Goal: Task Accomplishment & Management: Use online tool/utility

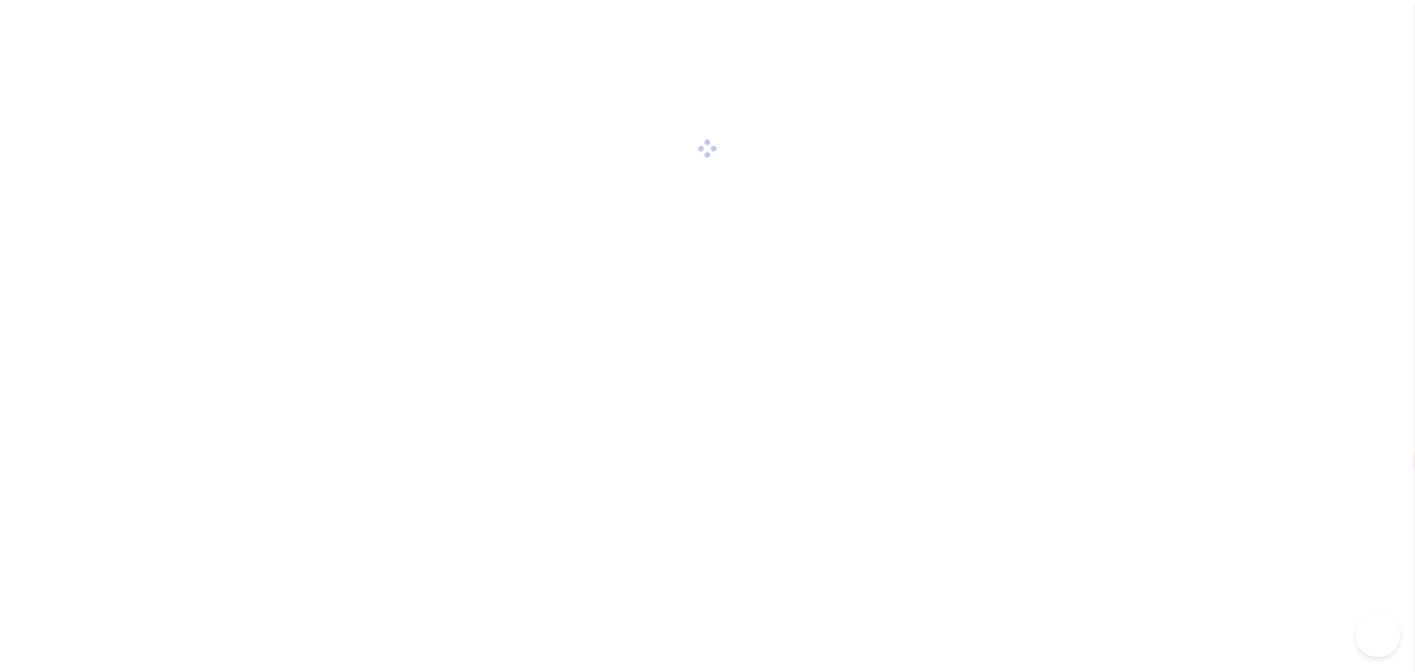
select select "*****"
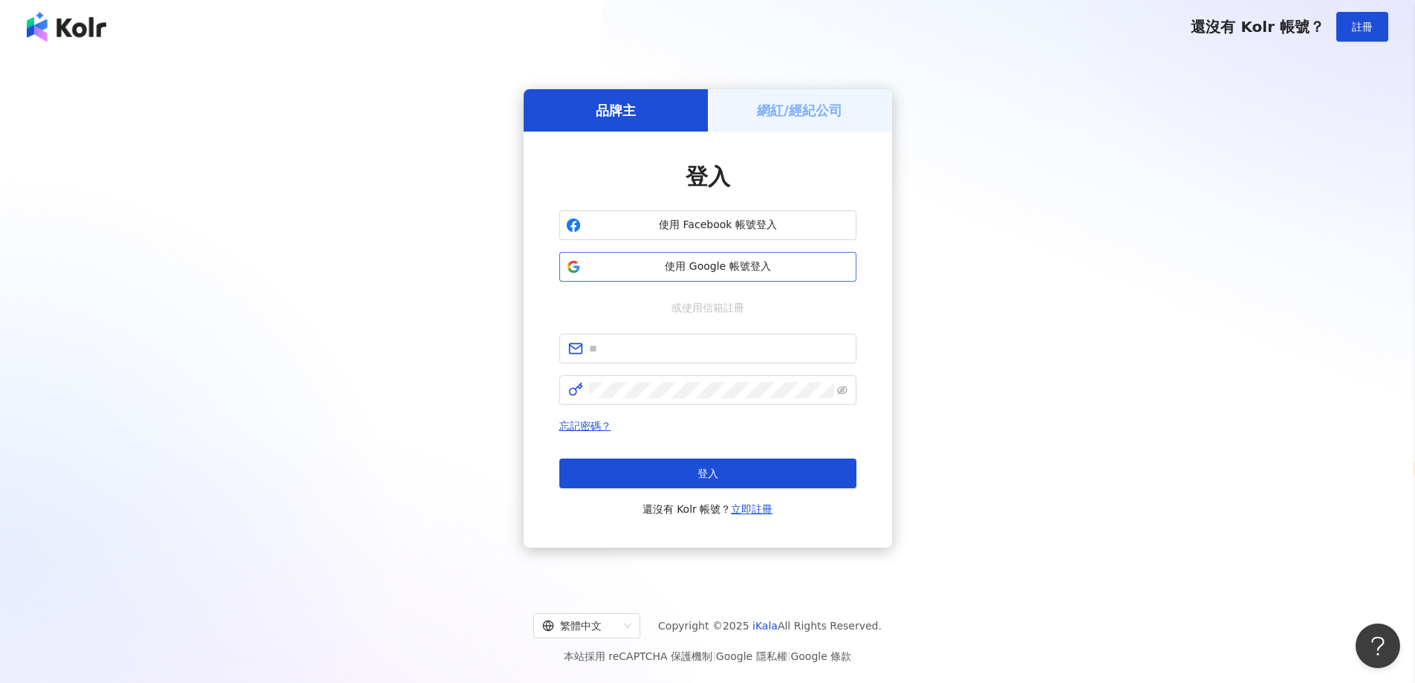
click at [663, 267] on span "使用 Google 帳號登入" at bounding box center [718, 266] width 263 height 15
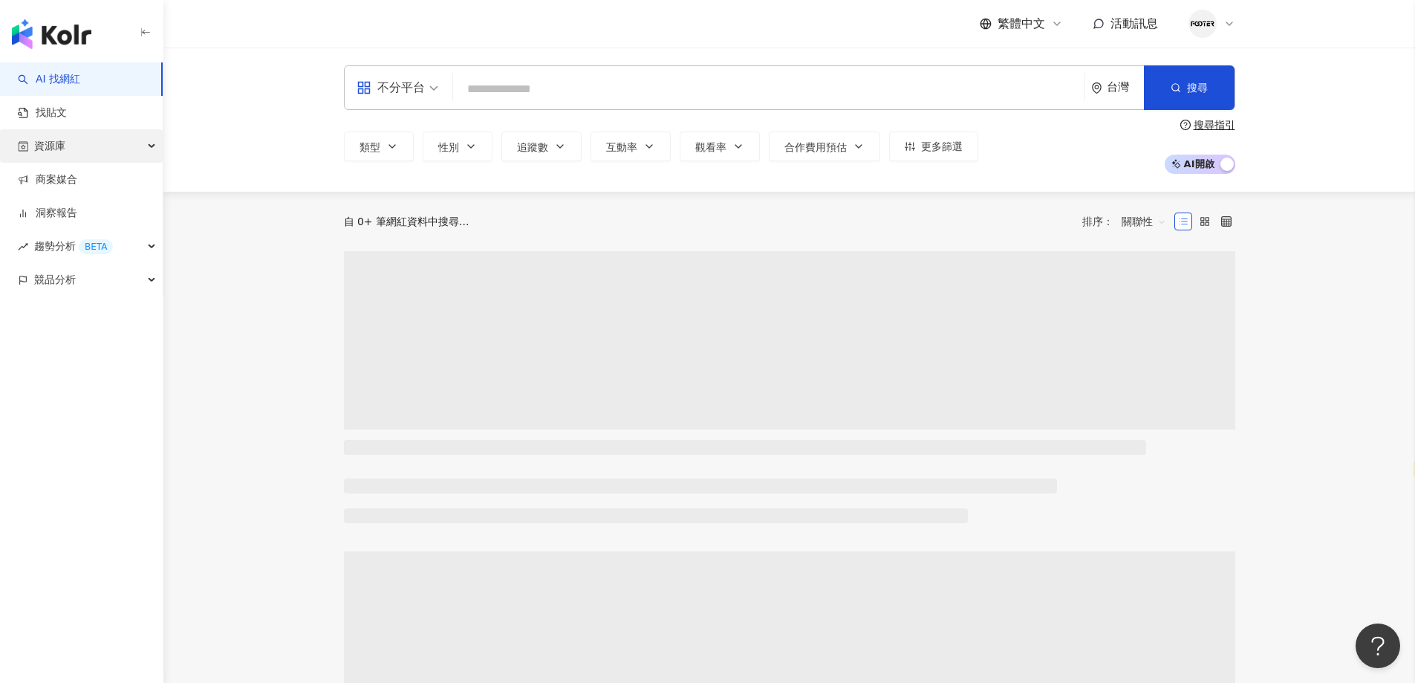
click at [79, 150] on div "資源庫" at bounding box center [81, 145] width 163 height 33
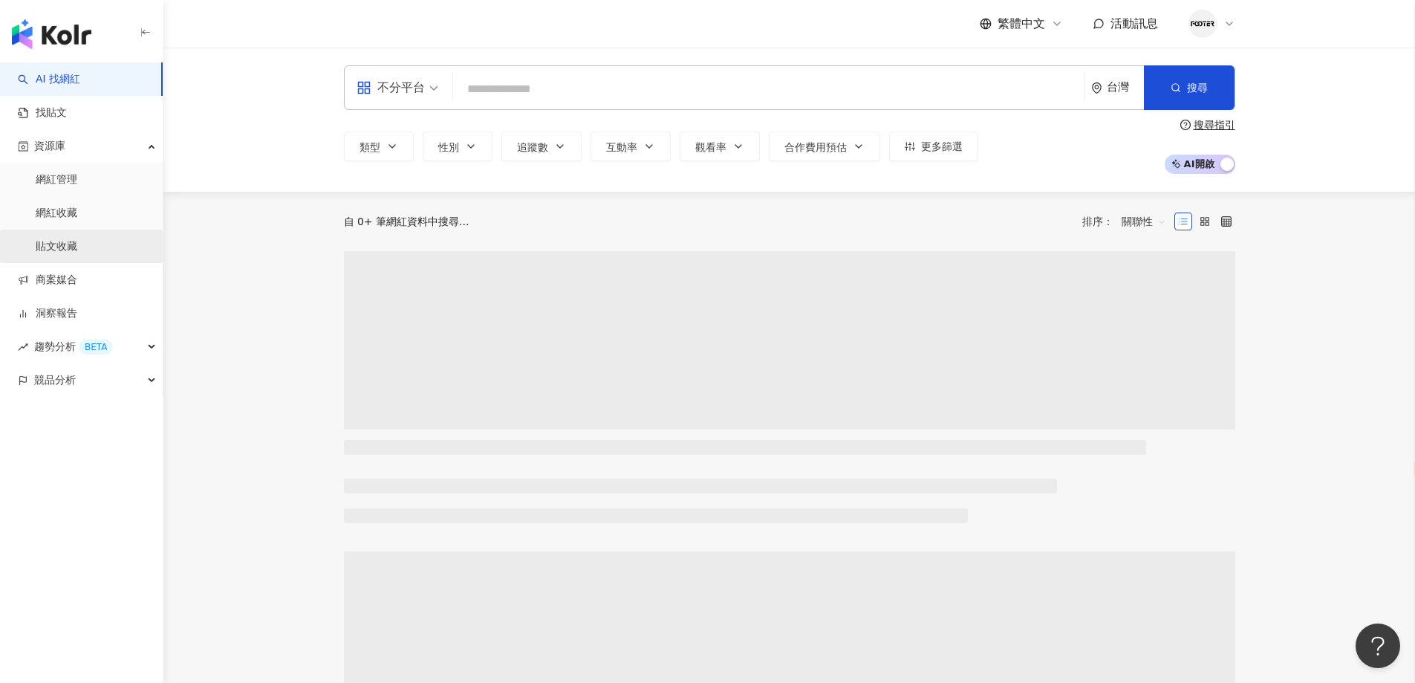
click at [53, 244] on link "貼文收藏" at bounding box center [57, 246] width 42 height 15
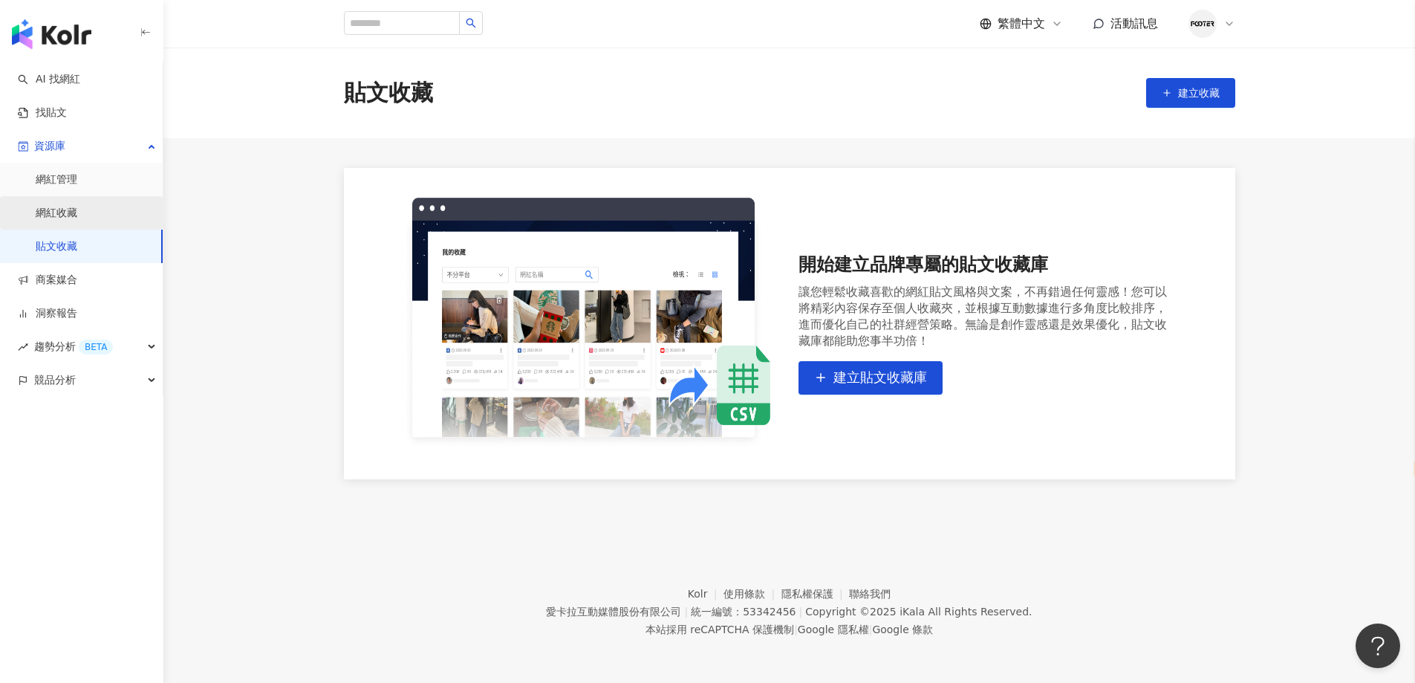
click at [68, 206] on link "網紅收藏" at bounding box center [57, 213] width 42 height 15
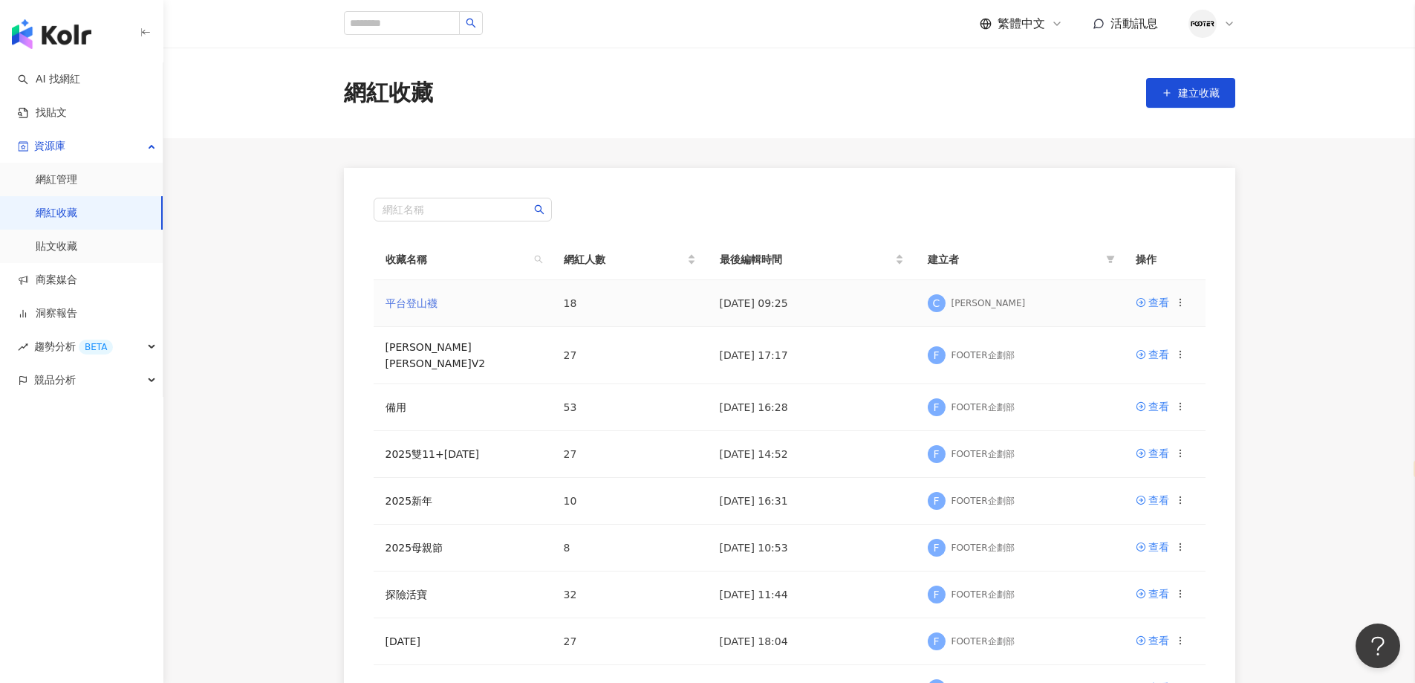
click at [423, 298] on link "平台登山襪" at bounding box center [412, 303] width 52 height 12
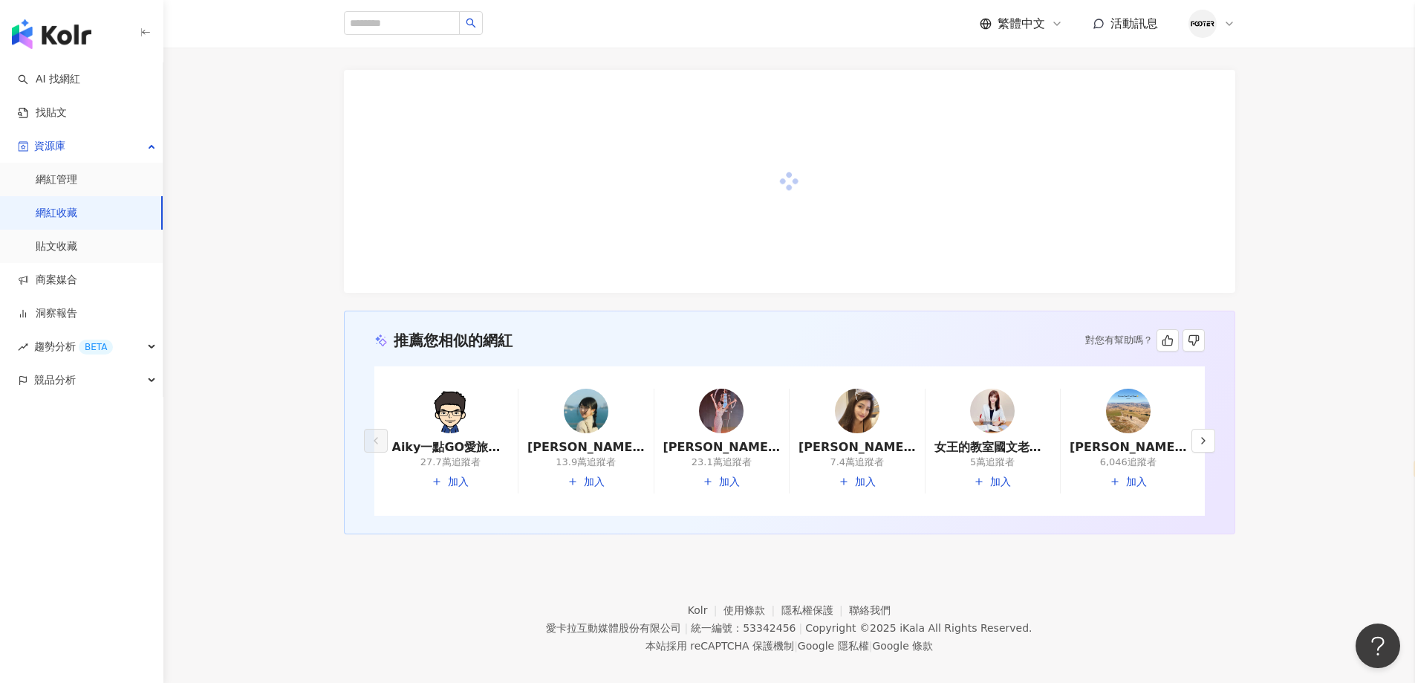
scroll to position [147, 0]
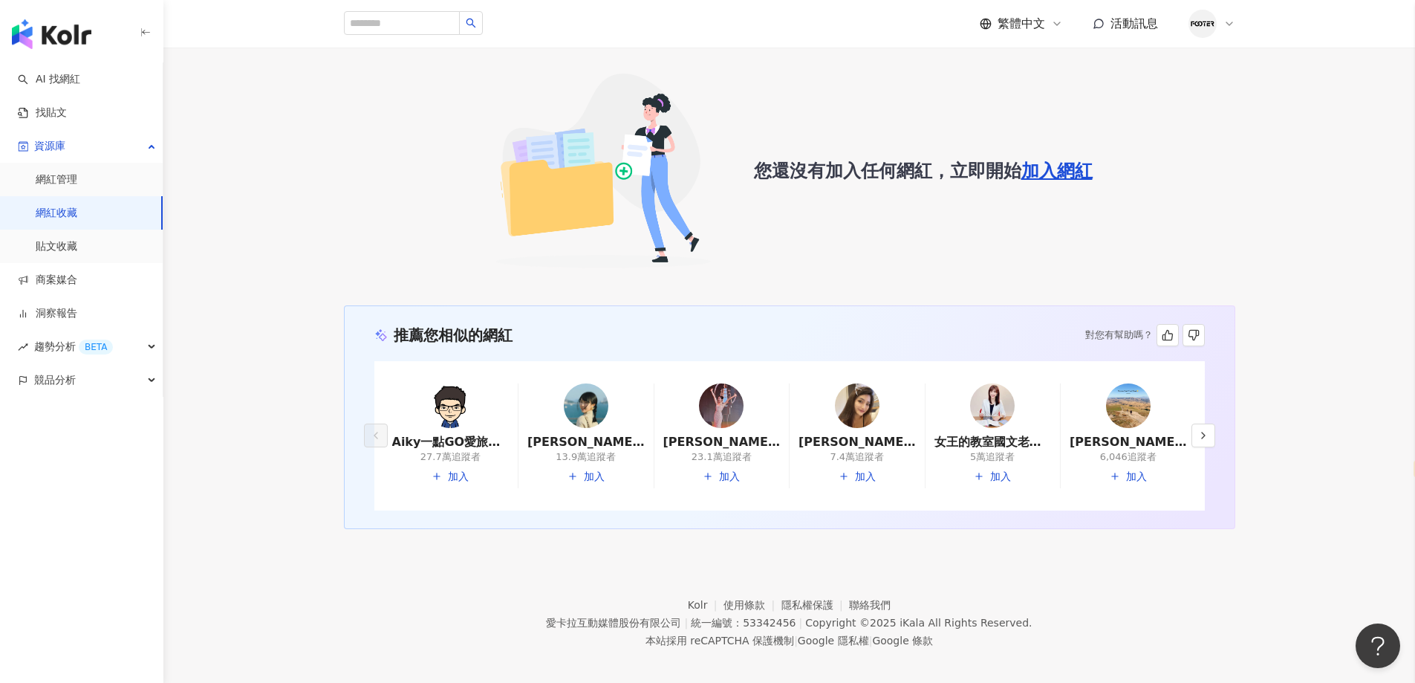
click at [377, 106] on div "您還沒有加入任何網紅，立即開始 加入網紅" at bounding box center [790, 170] width 892 height 234
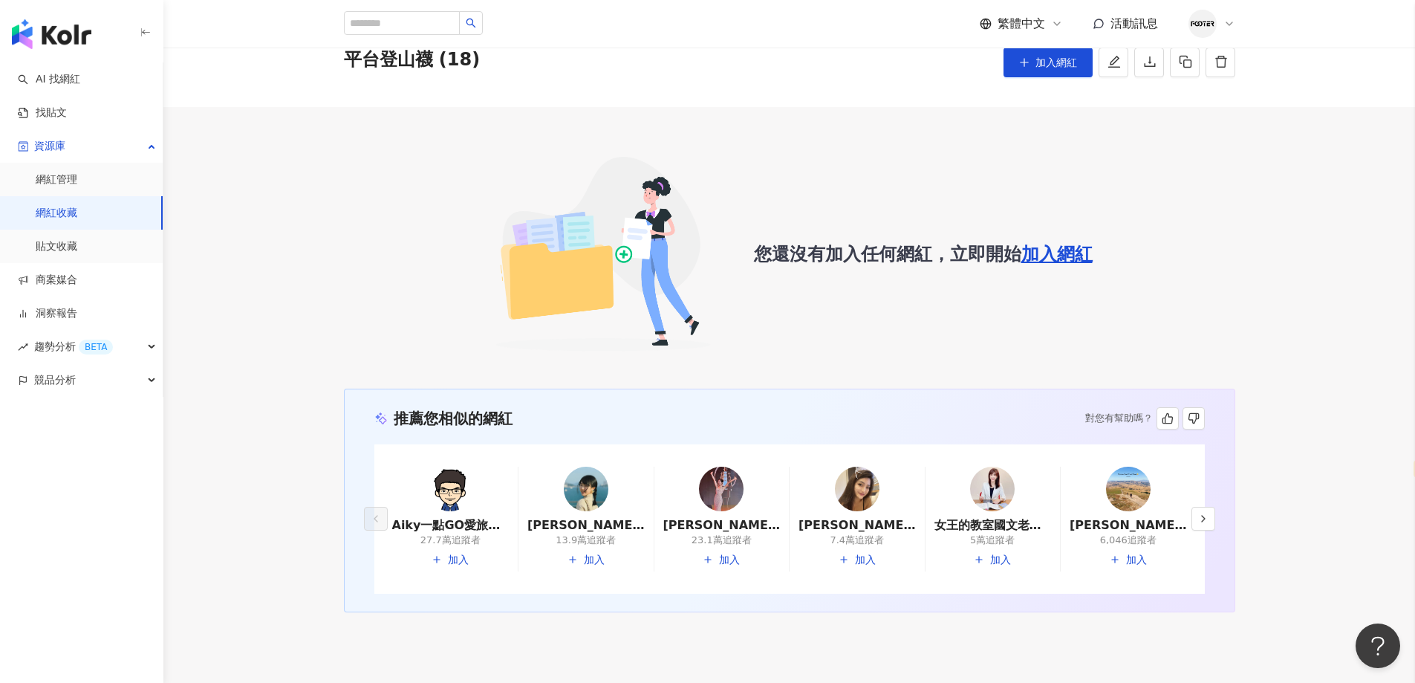
scroll to position [0, 0]
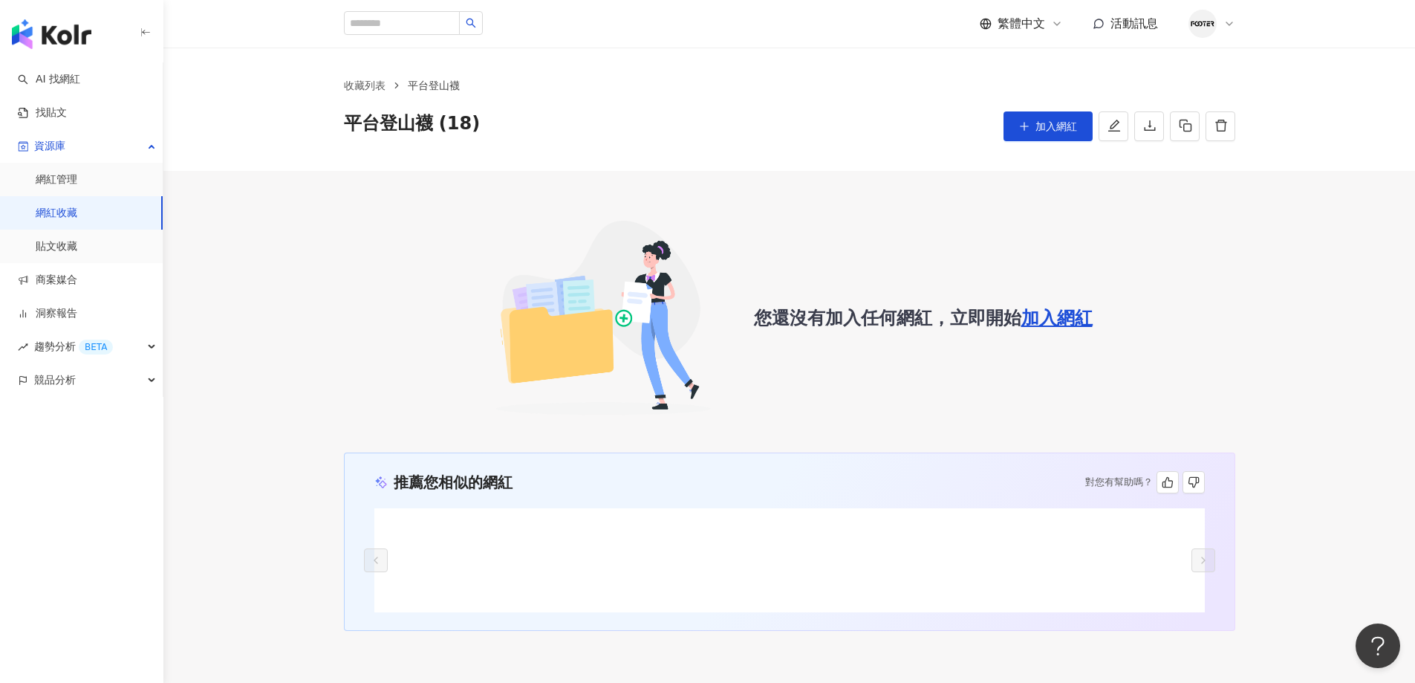
click at [77, 219] on link "網紅收藏" at bounding box center [57, 213] width 42 height 15
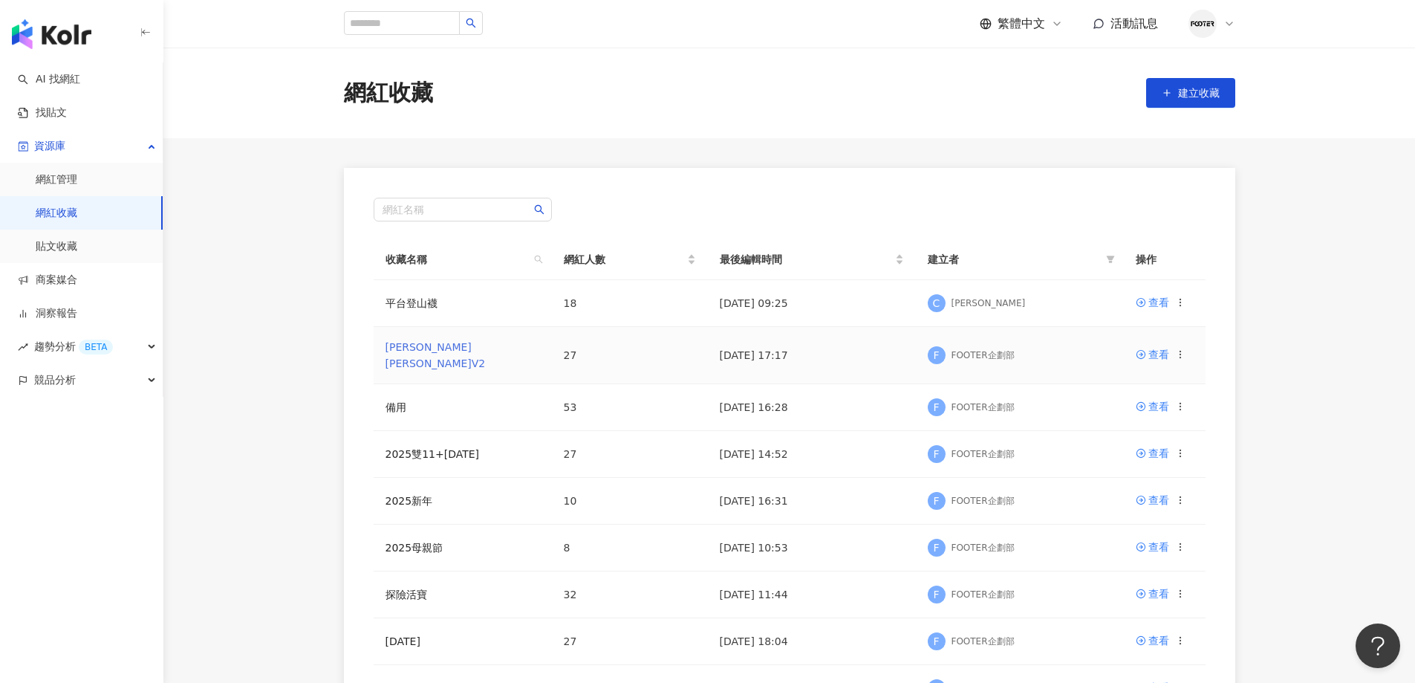
click at [407, 343] on link "[PERSON_NAME][PERSON_NAME]V2" at bounding box center [436, 355] width 100 height 28
click at [415, 307] on link "平台登山襪" at bounding box center [412, 303] width 52 height 12
